Goal: Navigation & Orientation: Understand site structure

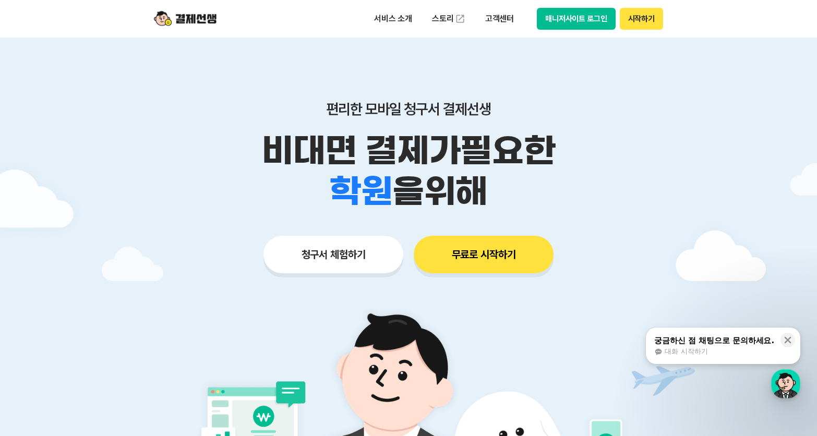
click at [650, 22] on button "시작하기" at bounding box center [641, 19] width 43 height 22
click at [554, 18] on button "매니저사이트 로그인" at bounding box center [576, 19] width 79 height 22
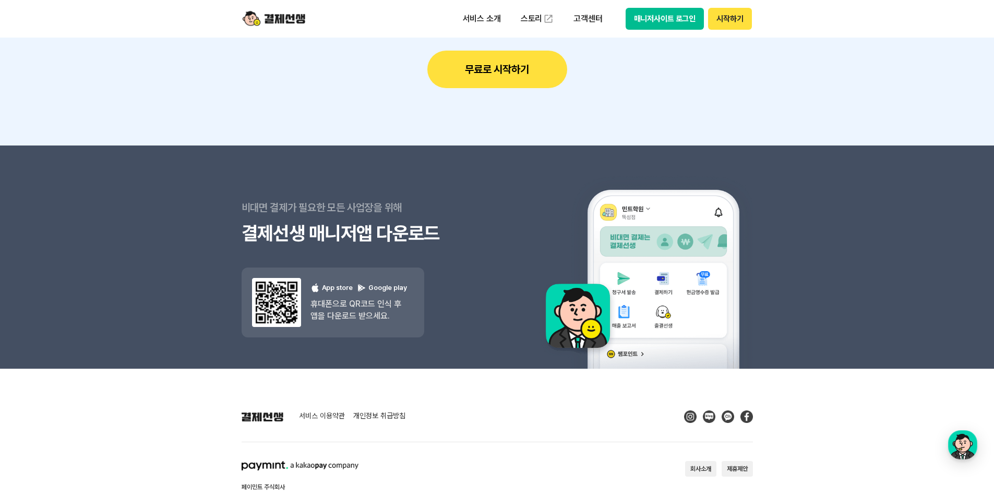
scroll to position [9327, 0]
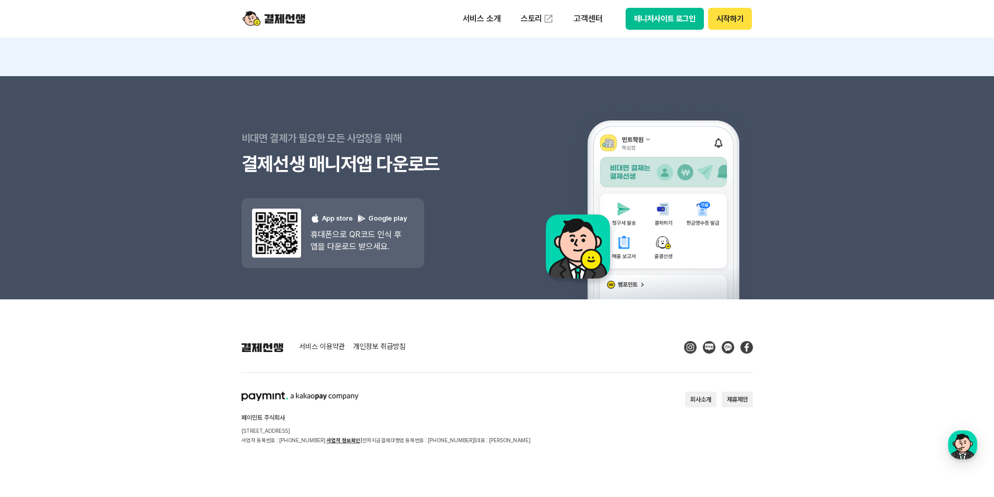
click at [700, 398] on button "회사소개" at bounding box center [700, 400] width 31 height 16
click at [465, 413] on div "페이민트 주식회사 [STREET_ADDRESS] 사업자 등록번호 : [PHONE_NUMBER] 사업자 정보확인 | 전자지급결제대행업 등록번호 …" at bounding box center [386, 418] width 289 height 53
click at [330, 348] on link "서비스 이용약관" at bounding box center [322, 347] width 46 height 9
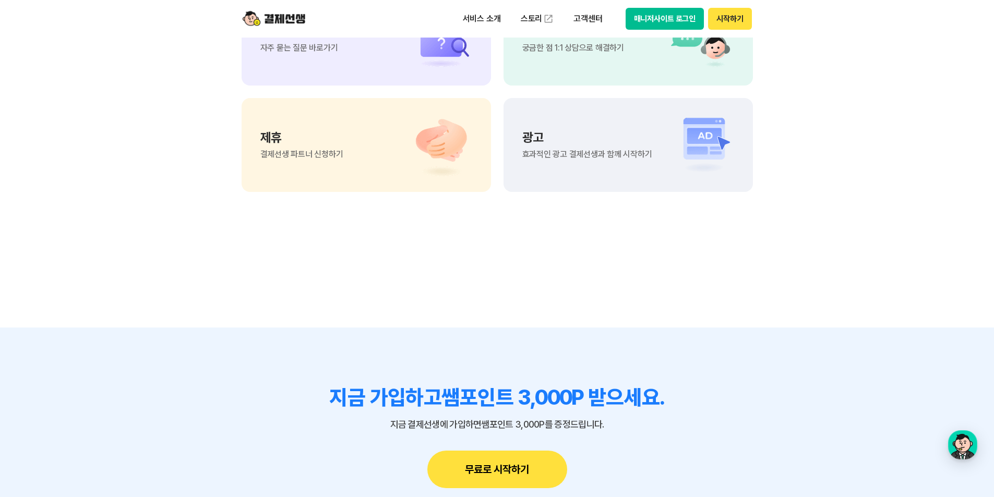
scroll to position [8596, 0]
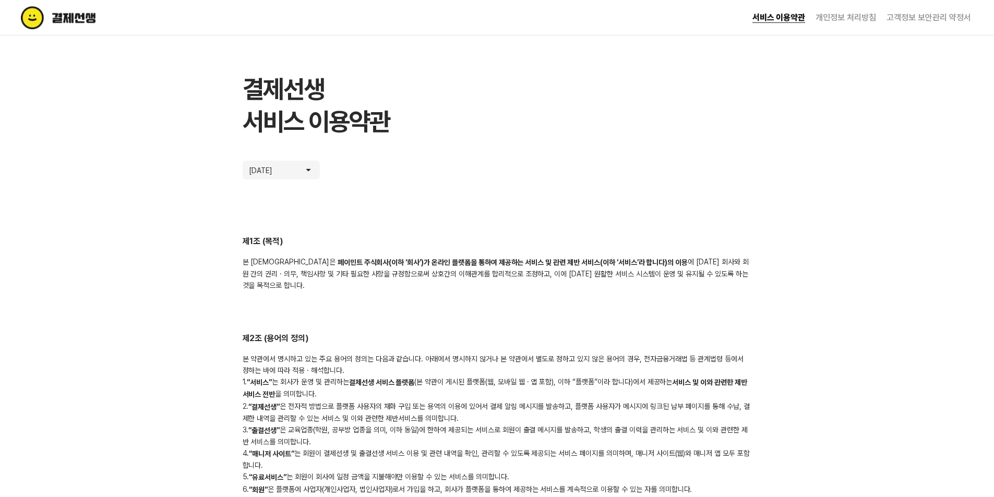
click at [55, 15] on img at bounding box center [80, 17] width 119 height 23
click at [70, 17] on img at bounding box center [80, 17] width 119 height 23
